Goal: Book appointment/travel/reservation

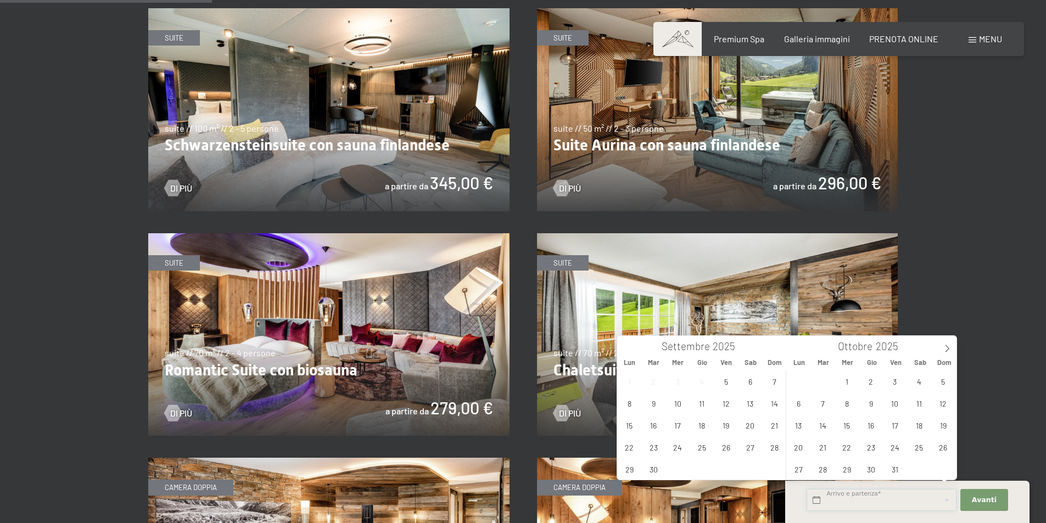
click at [869, 497] on input "text" at bounding box center [881, 500] width 150 height 23
click at [950, 348] on icon at bounding box center [947, 349] width 8 height 8
click at [824, 473] on span "30" at bounding box center [822, 468] width 21 height 21
type input "Mar. 30/12/2025"
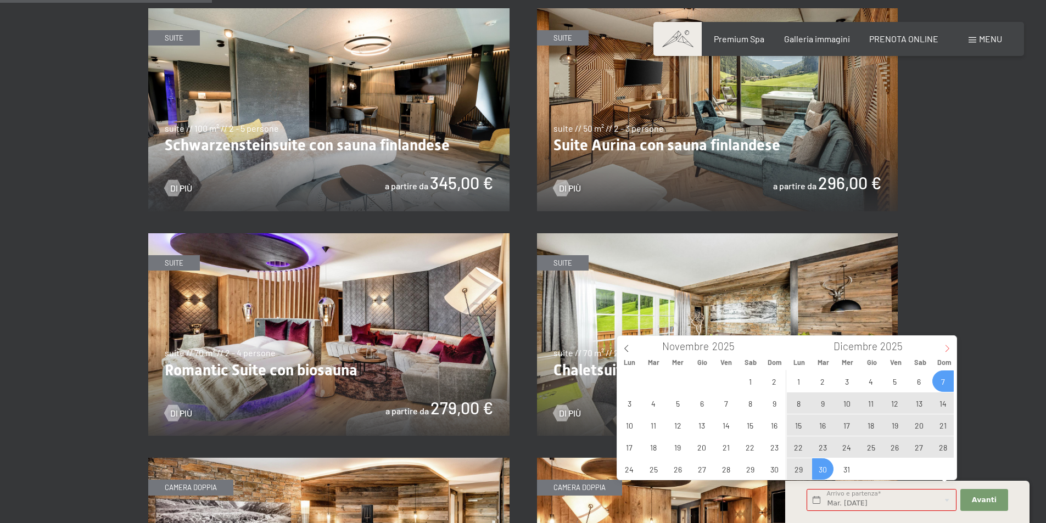
click at [946, 344] on span at bounding box center [947, 345] width 19 height 19
type input "2026"
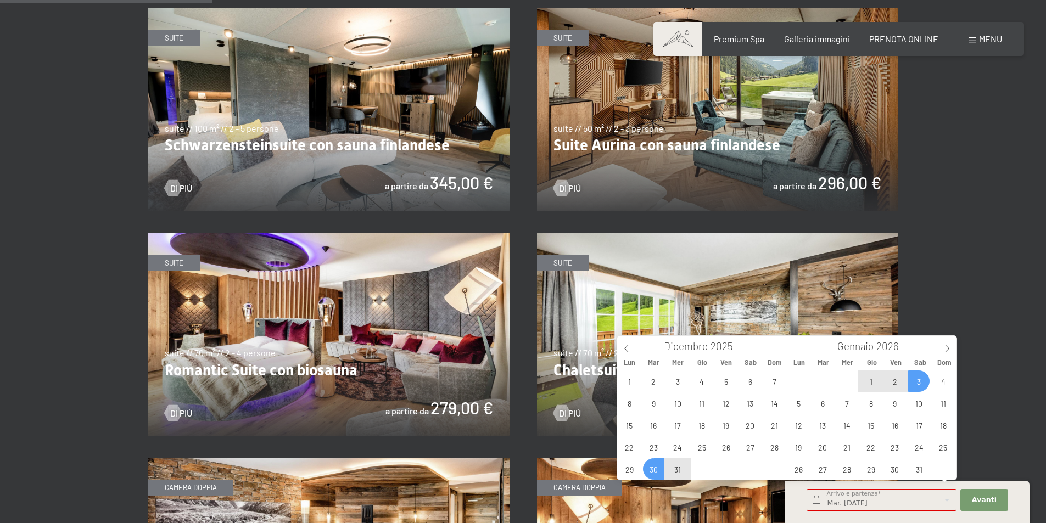
click at [923, 380] on span "3" at bounding box center [918, 381] width 21 height 21
type input "Mar. 30/12/2025 - Sab. 03/01/2026"
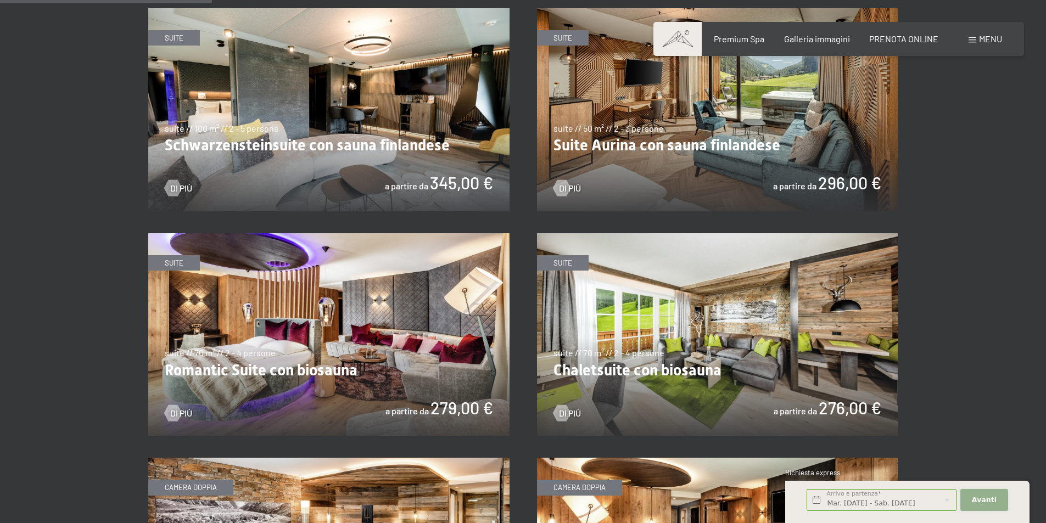
click at [976, 504] on span "Avanti" at bounding box center [984, 500] width 25 height 10
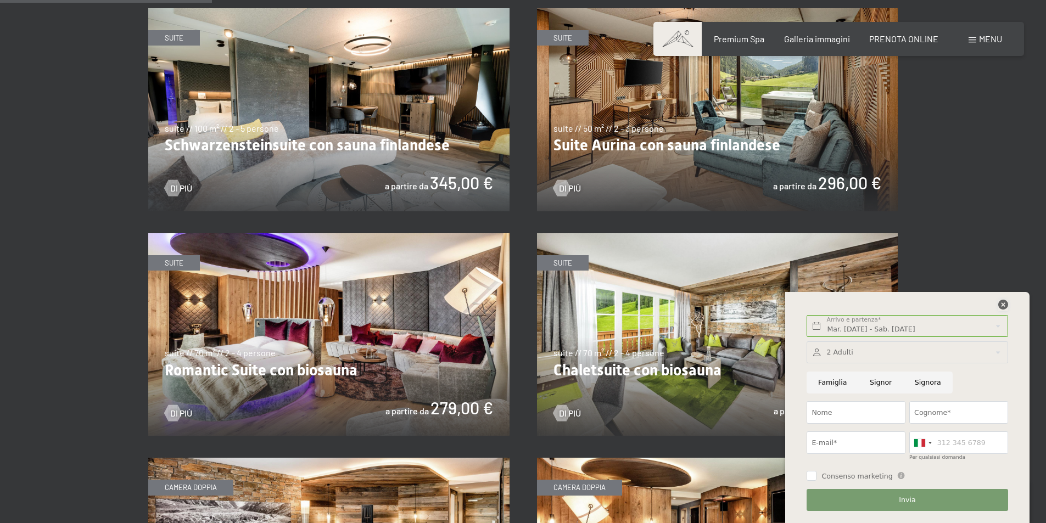
click at [1006, 303] on icon at bounding box center [1003, 305] width 10 height 10
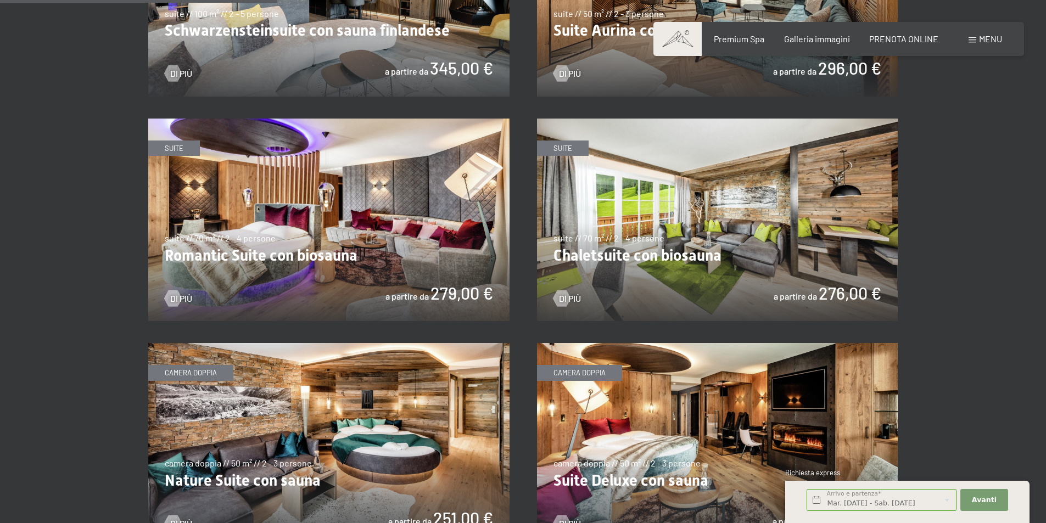
scroll to position [933, 0]
